Goal: Entertainment & Leisure: Browse casually

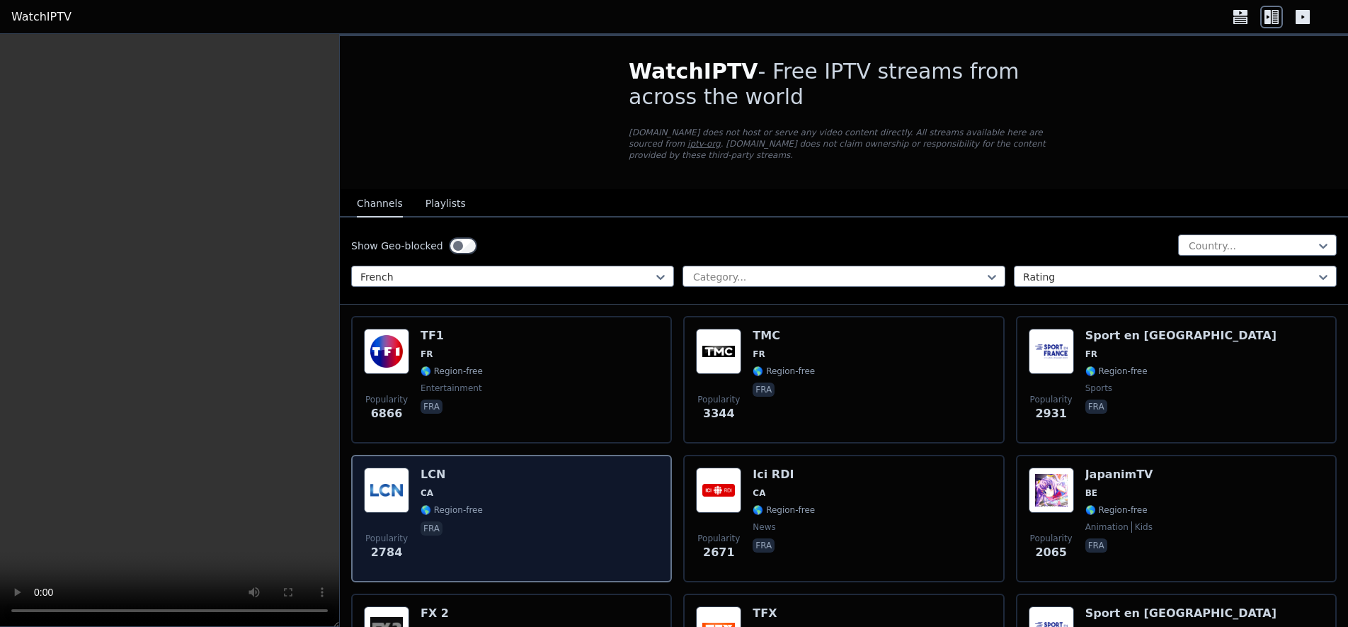
click at [392, 487] on img at bounding box center [386, 489] width 45 height 45
click at [402, 505] on img at bounding box center [386, 489] width 45 height 45
click at [458, 515] on div "LCN CA 🌎 Region-free fra" at bounding box center [452, 518] width 62 height 102
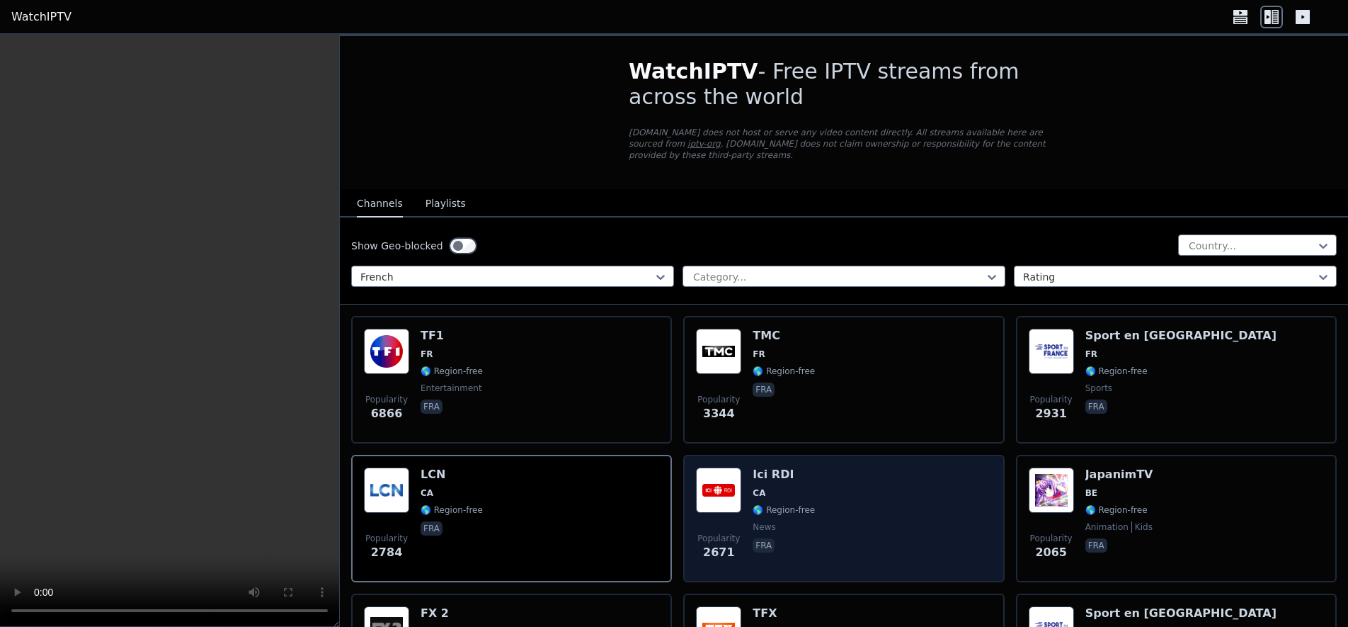
click at [765, 522] on span "news" at bounding box center [764, 526] width 23 height 11
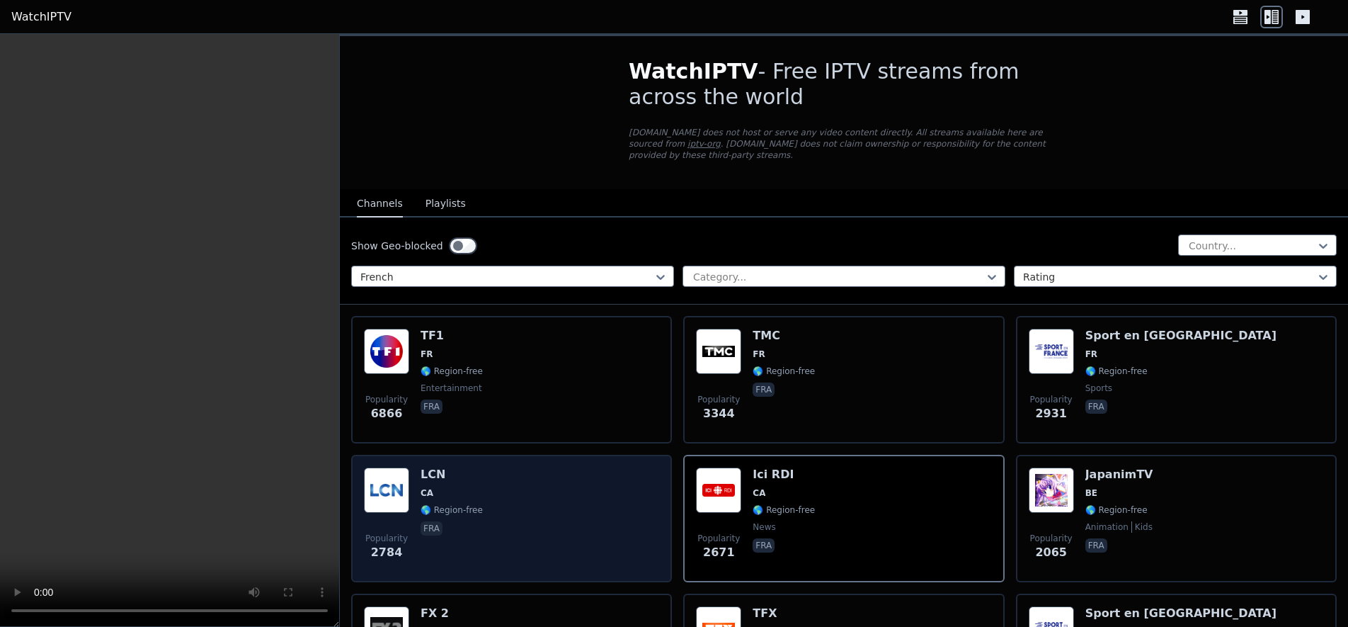
click at [465, 503] on div "LCN CA 🌎 Region-free fra" at bounding box center [452, 518] width 62 height 102
